Goal: Task Accomplishment & Management: Use online tool/utility

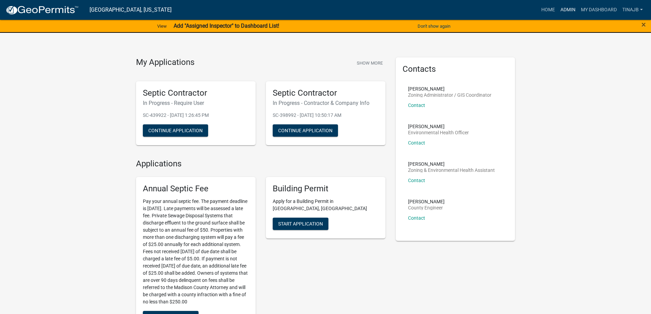
click at [571, 8] on link "Admin" at bounding box center [567, 9] width 20 height 13
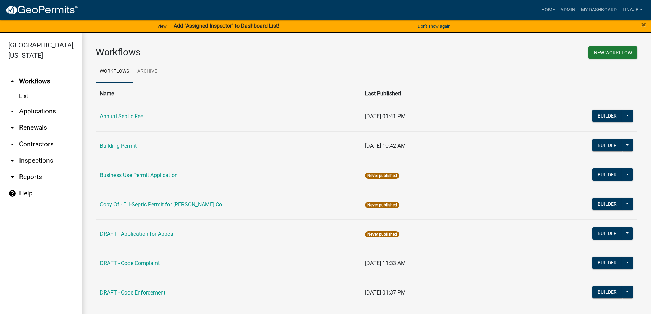
click at [43, 103] on link "arrow_drop_down Applications" at bounding box center [41, 111] width 82 height 16
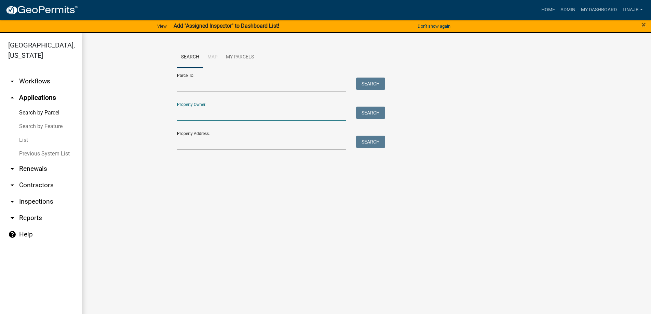
click at [201, 113] on input "Property Owner:" at bounding box center [261, 114] width 169 height 14
click at [203, 141] on input "Property Address:" at bounding box center [261, 143] width 169 height 14
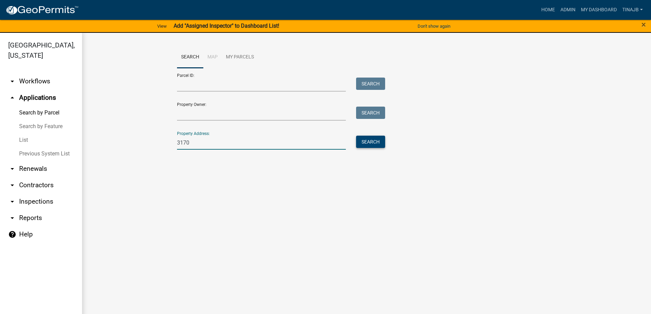
type input "3170"
click at [381, 145] on button "Search" at bounding box center [370, 142] width 29 height 12
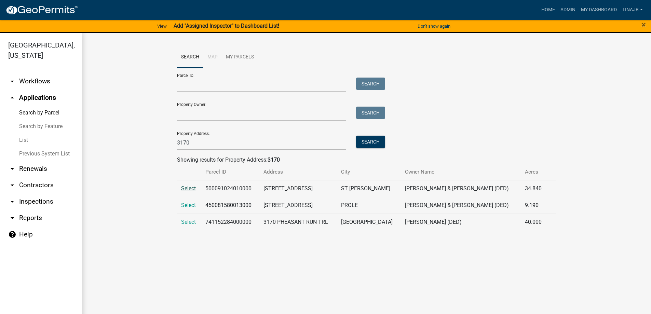
click at [183, 190] on span "Select" at bounding box center [188, 188] width 15 height 6
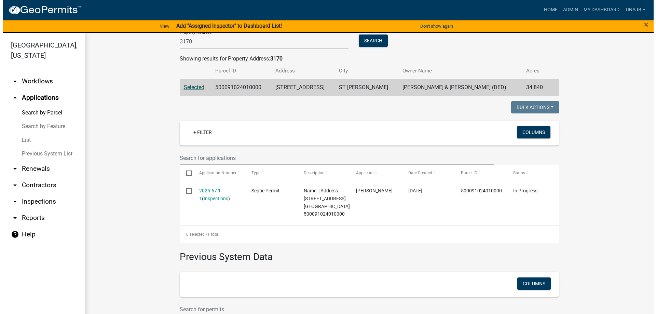
scroll to position [102, 0]
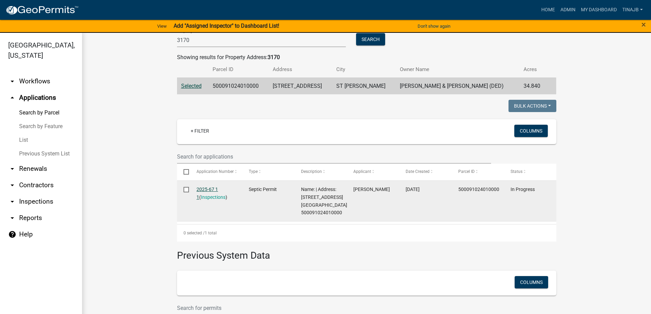
click at [205, 190] on link "2025-67 1 1" at bounding box center [207, 193] width 22 height 13
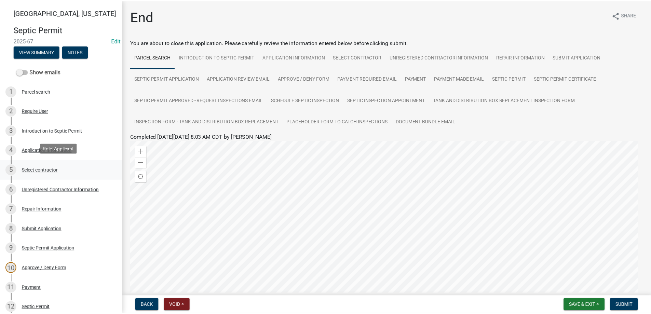
scroll to position [137, 0]
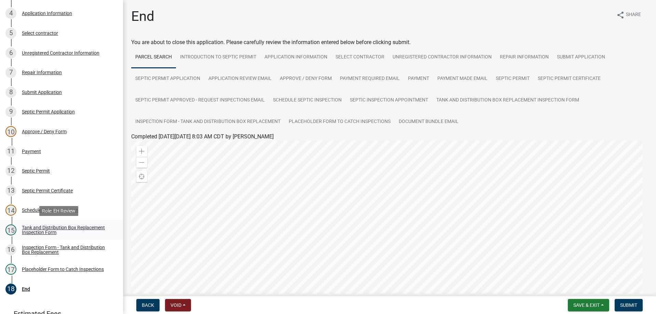
click at [47, 229] on div "Tank and Distribution Box Replacement Inspection Form" at bounding box center [67, 230] width 90 height 10
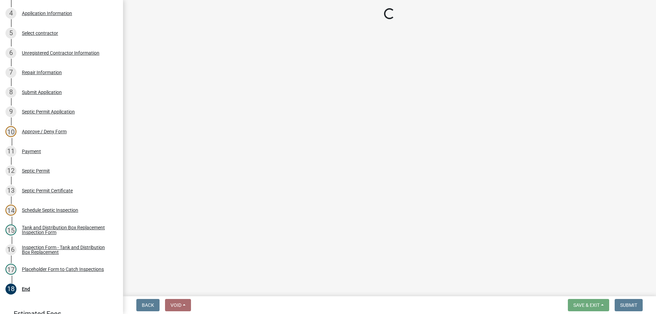
select select "e337d7bd-33c1-4807-911f-c39fd99c3b85"
select select "dbe3a1b9-a4b3-48fa-b9c0-fee70399abae"
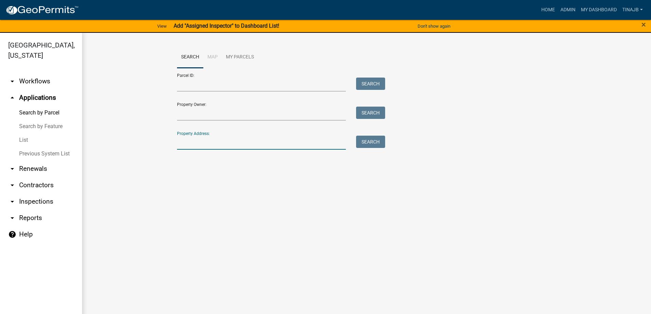
click at [216, 145] on input "Property Address:" at bounding box center [261, 143] width 169 height 14
type input "1344"
click at [361, 137] on button "Search" at bounding box center [370, 142] width 29 height 12
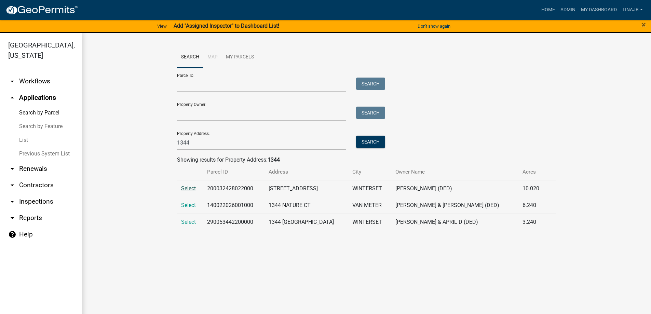
click at [190, 190] on span "Select" at bounding box center [188, 188] width 15 height 6
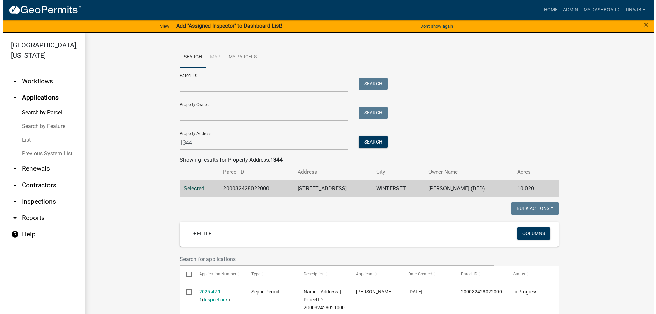
scroll to position [137, 0]
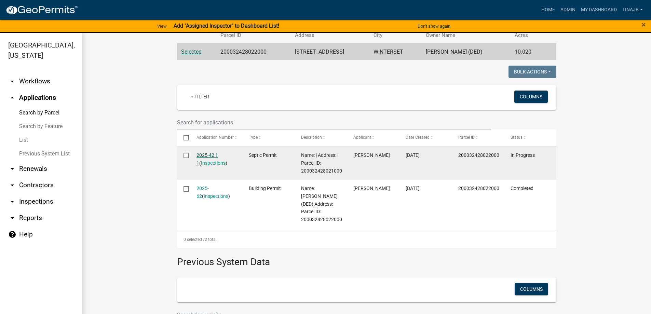
click at [212, 154] on link "2025-42 1 1" at bounding box center [207, 158] width 22 height 13
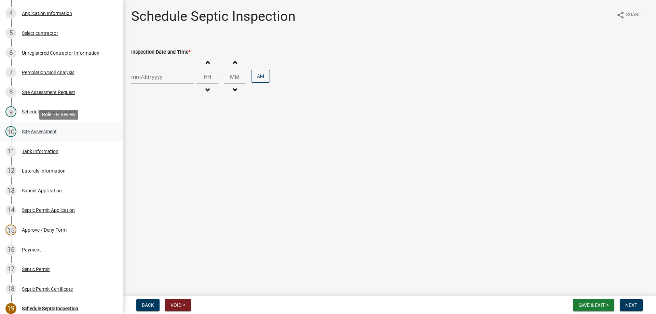
scroll to position [34, 0]
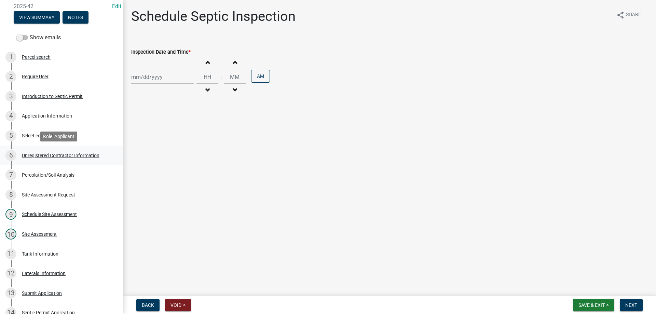
click at [58, 155] on div "Unregistered Contractor Information" at bounding box center [61, 155] width 78 height 5
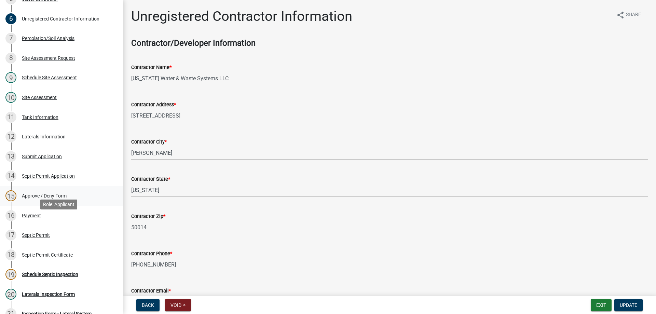
scroll to position [0, 0]
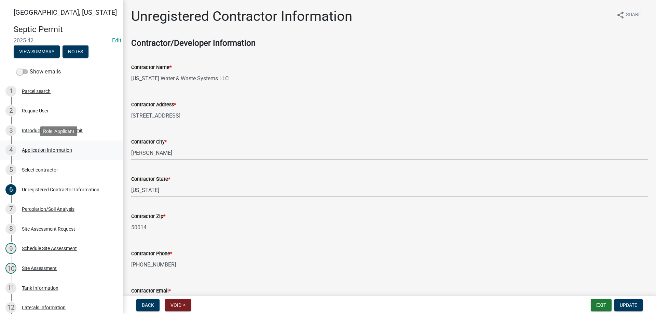
click at [49, 148] on div "Application Information" at bounding box center [47, 150] width 50 height 5
